Goal: Information Seeking & Learning: Learn about a topic

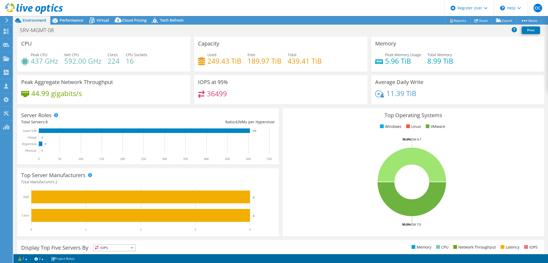
select select "[GEOGRAPHIC_DATA]"
select select "USD"
click at [75, 22] on span "Performance" at bounding box center [72, 20] width 24 height 5
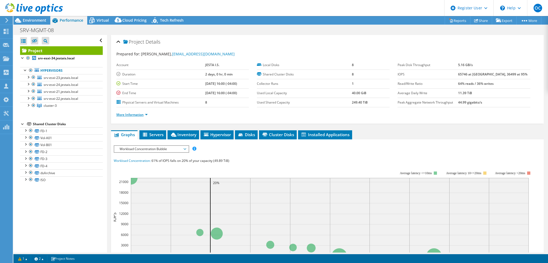
click at [147, 115] on link "More Information" at bounding box center [131, 114] width 31 height 5
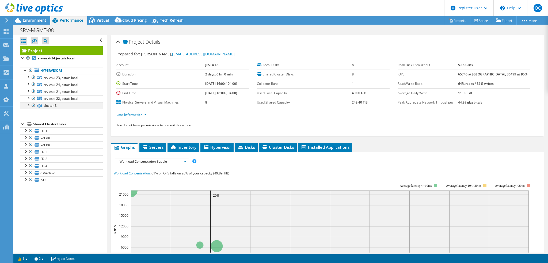
click at [33, 106] on div at bounding box center [33, 105] width 5 height 6
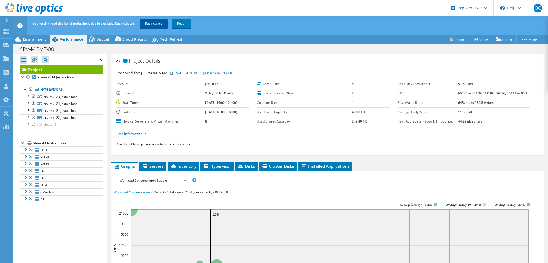
click at [148, 24] on link "Recalculate" at bounding box center [154, 24] width 28 height 10
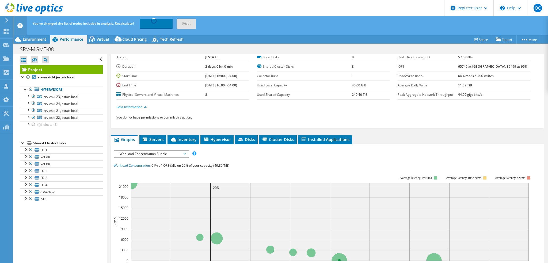
scroll to position [54, 0]
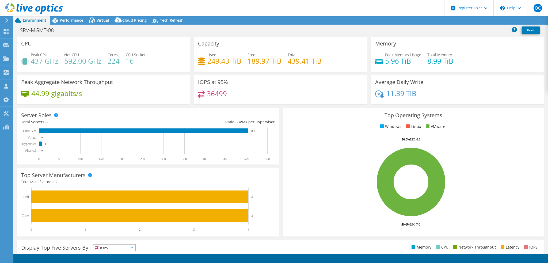
select select "[GEOGRAPHIC_DATA]"
select select "USD"
click at [76, 22] on span "Performance" at bounding box center [72, 20] width 24 height 5
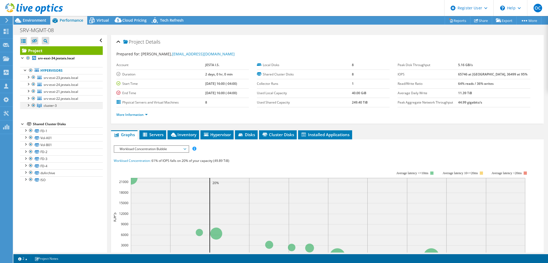
click at [32, 105] on div at bounding box center [33, 105] width 5 height 6
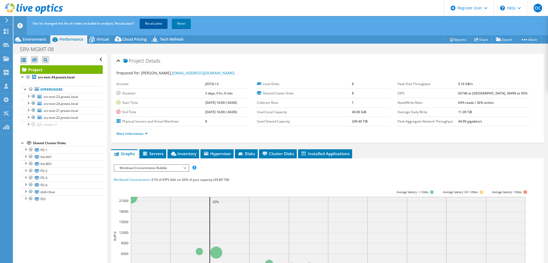
click at [155, 25] on link "Recalculate" at bounding box center [154, 24] width 28 height 10
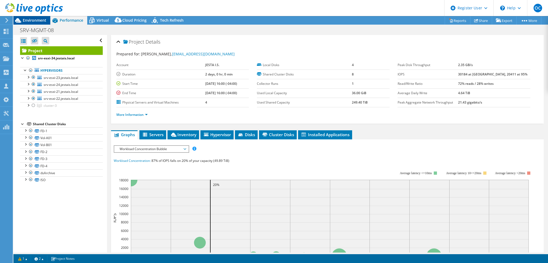
click at [34, 20] on span "Environment" at bounding box center [35, 20] width 24 height 5
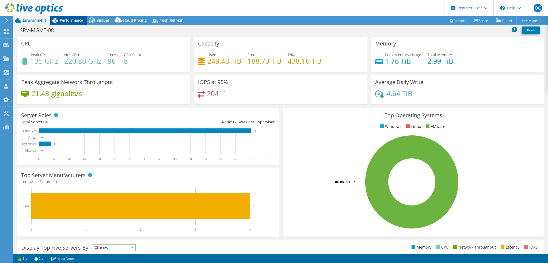
click at [72, 23] on div "Performance" at bounding box center [68, 20] width 37 height 9
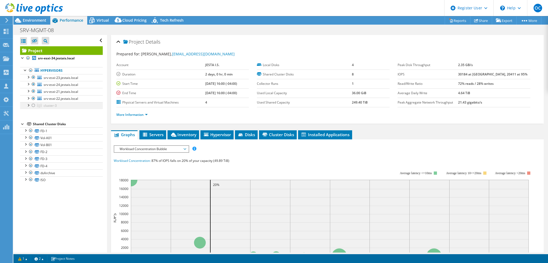
click at [33, 105] on div at bounding box center [33, 105] width 5 height 6
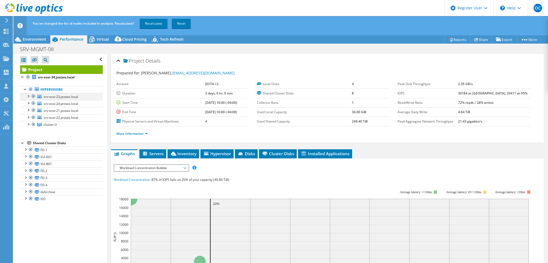
click at [33, 96] on div at bounding box center [33, 96] width 5 height 6
click at [33, 104] on div at bounding box center [33, 103] width 5 height 6
click at [34, 109] on div at bounding box center [33, 110] width 5 height 6
click at [34, 116] on div at bounding box center [33, 117] width 5 height 6
click at [152, 23] on link "Recalculate" at bounding box center [154, 24] width 28 height 10
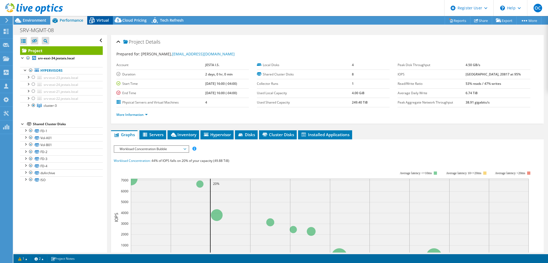
click at [103, 19] on span "Virtual" at bounding box center [103, 20] width 12 height 5
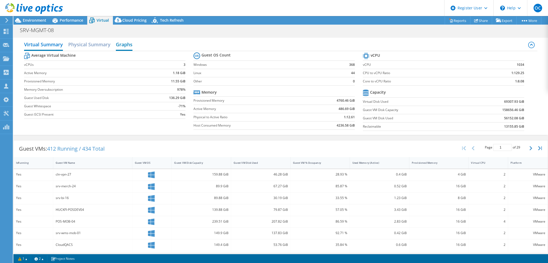
click at [123, 45] on h2 "Graphs" at bounding box center [124, 45] width 17 height 12
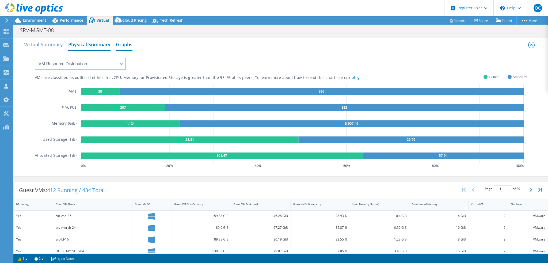
click at [98, 47] on h2 "Physical Summary" at bounding box center [89, 45] width 42 height 12
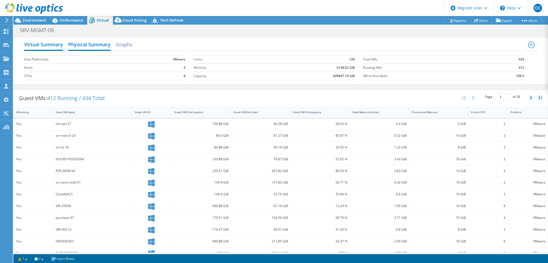
click at [52, 43] on h2 "Virtual Summary" at bounding box center [43, 45] width 39 height 12
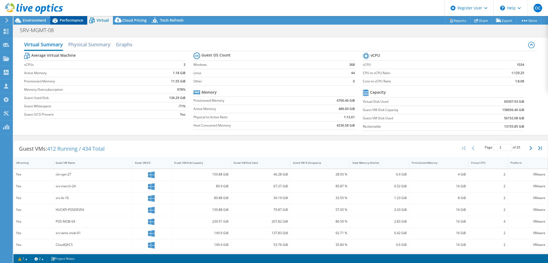
click at [77, 22] on span "Performance" at bounding box center [72, 20] width 24 height 5
